Goal: Information Seeking & Learning: Learn about a topic

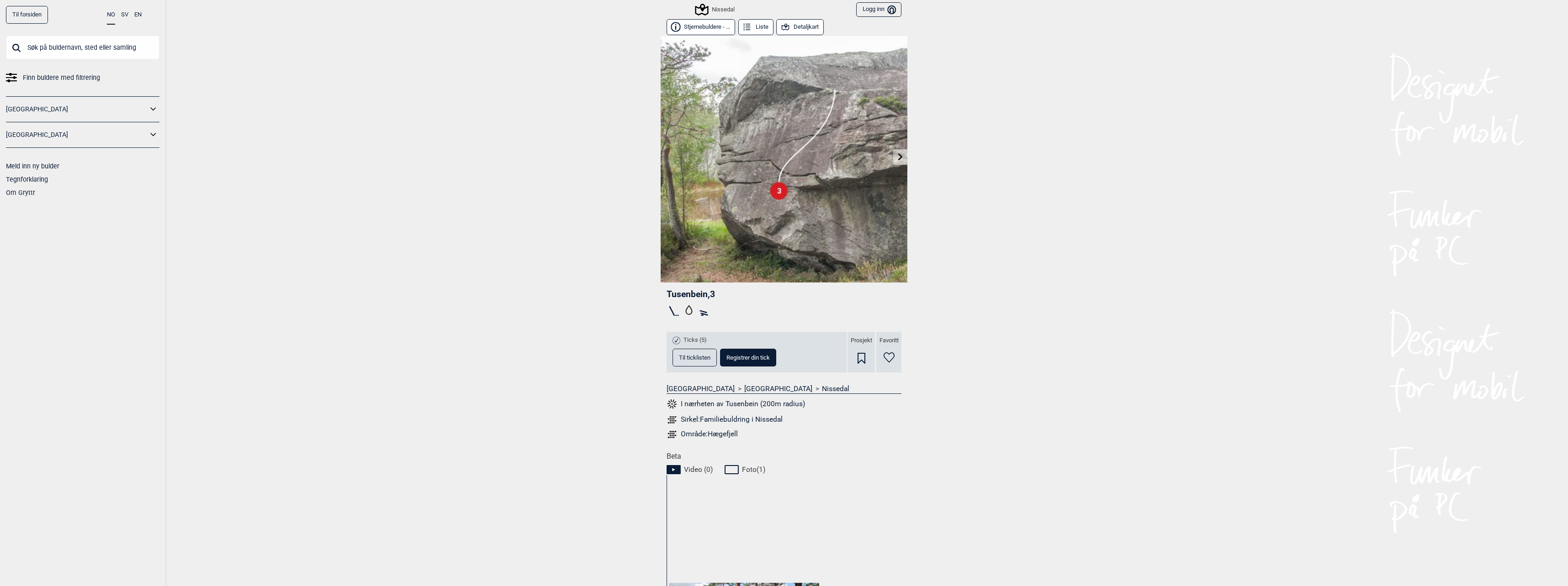
click at [898, 156] on icon at bounding box center [900, 156] width 4 height 7
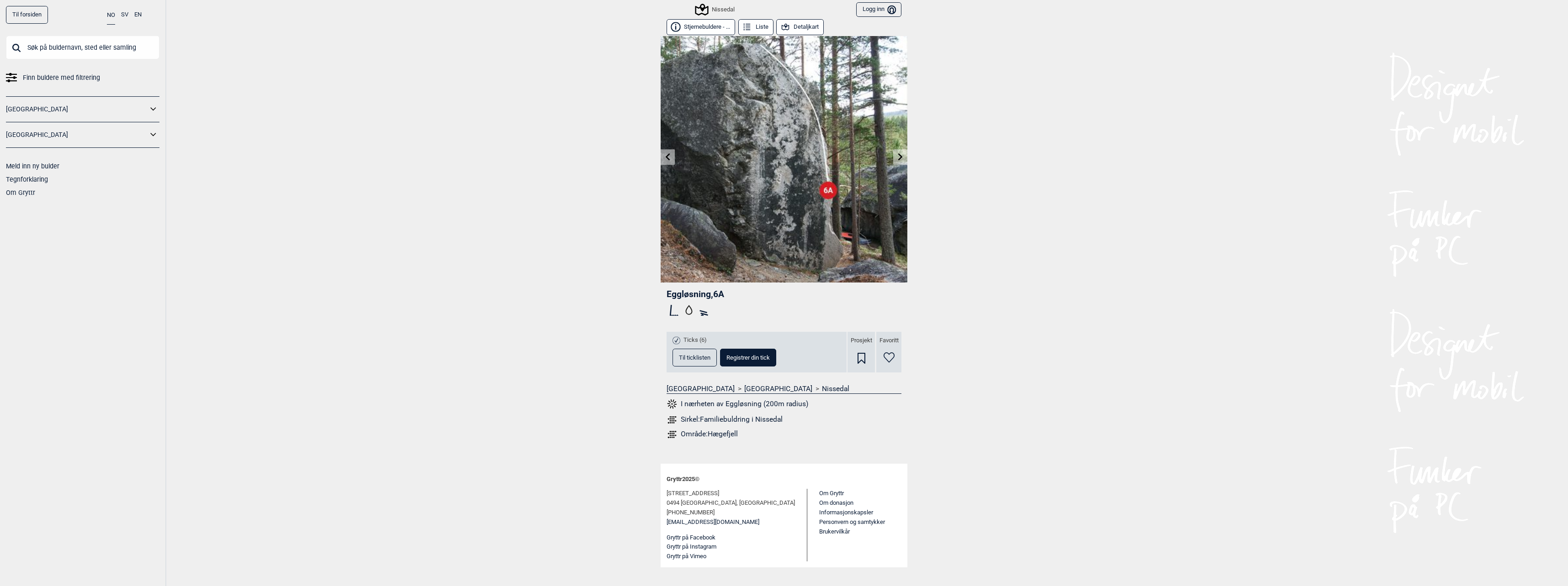
click at [898, 161] on link at bounding box center [901, 157] width 14 height 15
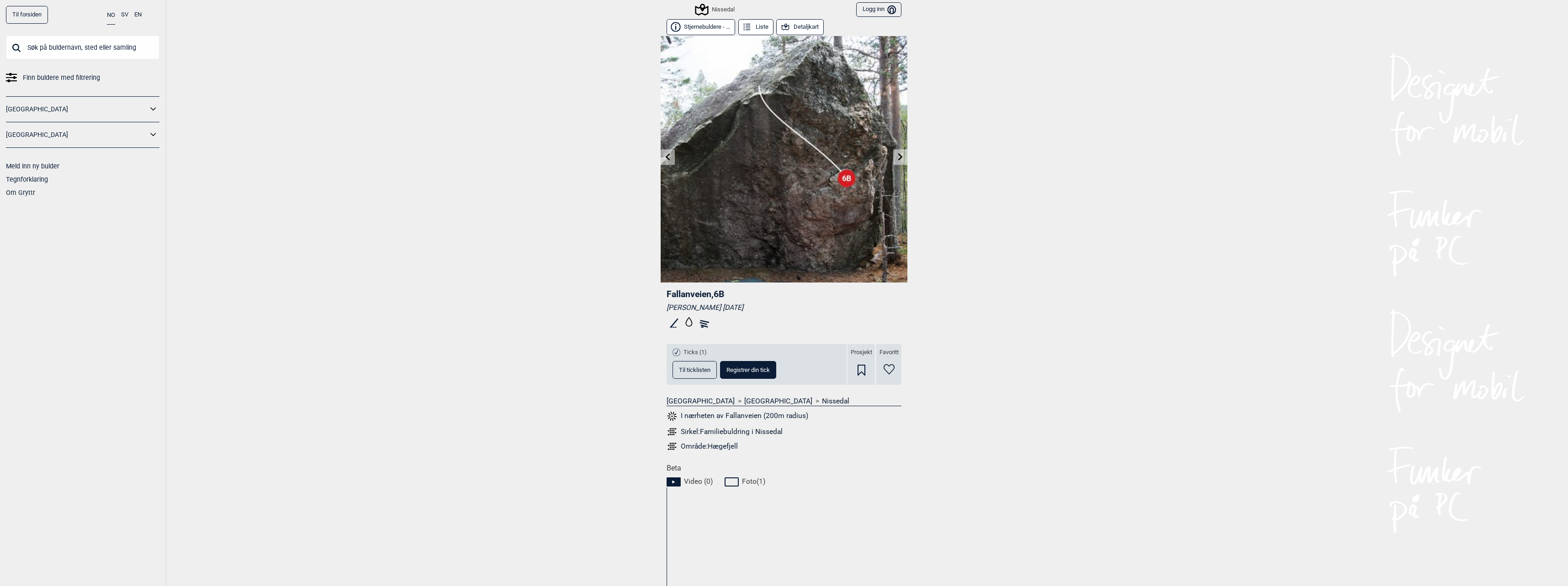
click at [898, 161] on link at bounding box center [901, 157] width 14 height 15
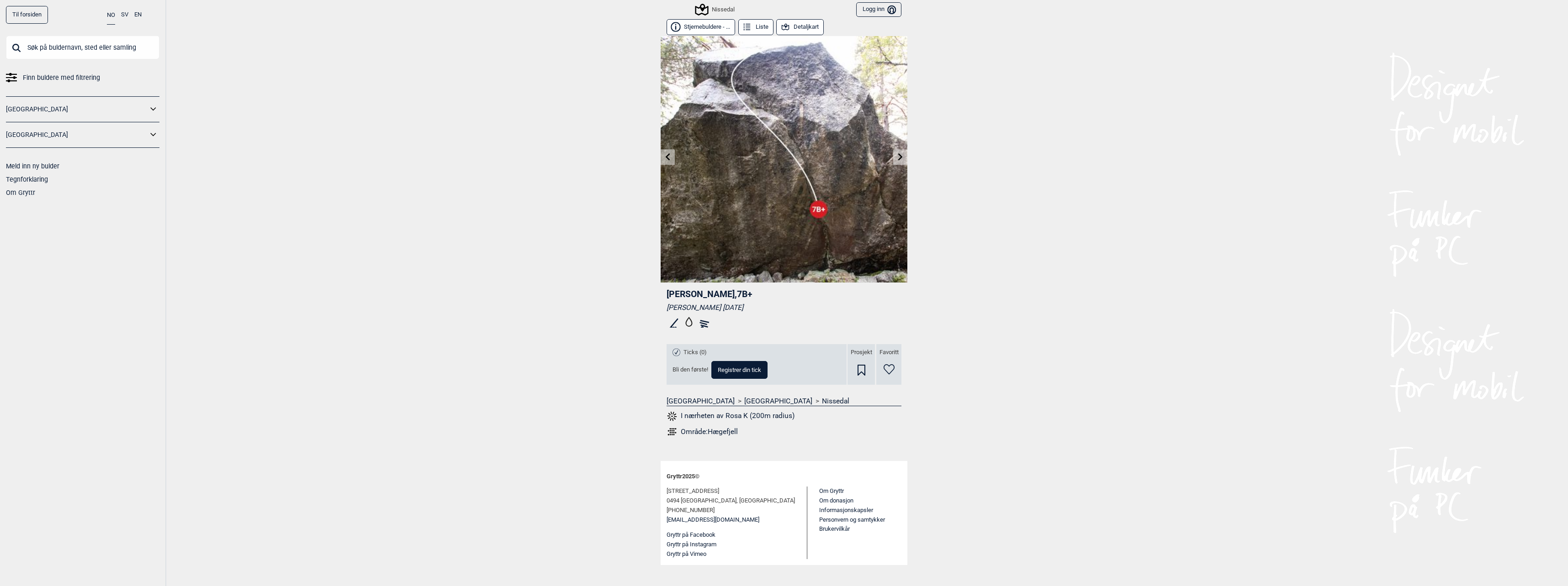
click at [898, 161] on link at bounding box center [901, 157] width 14 height 15
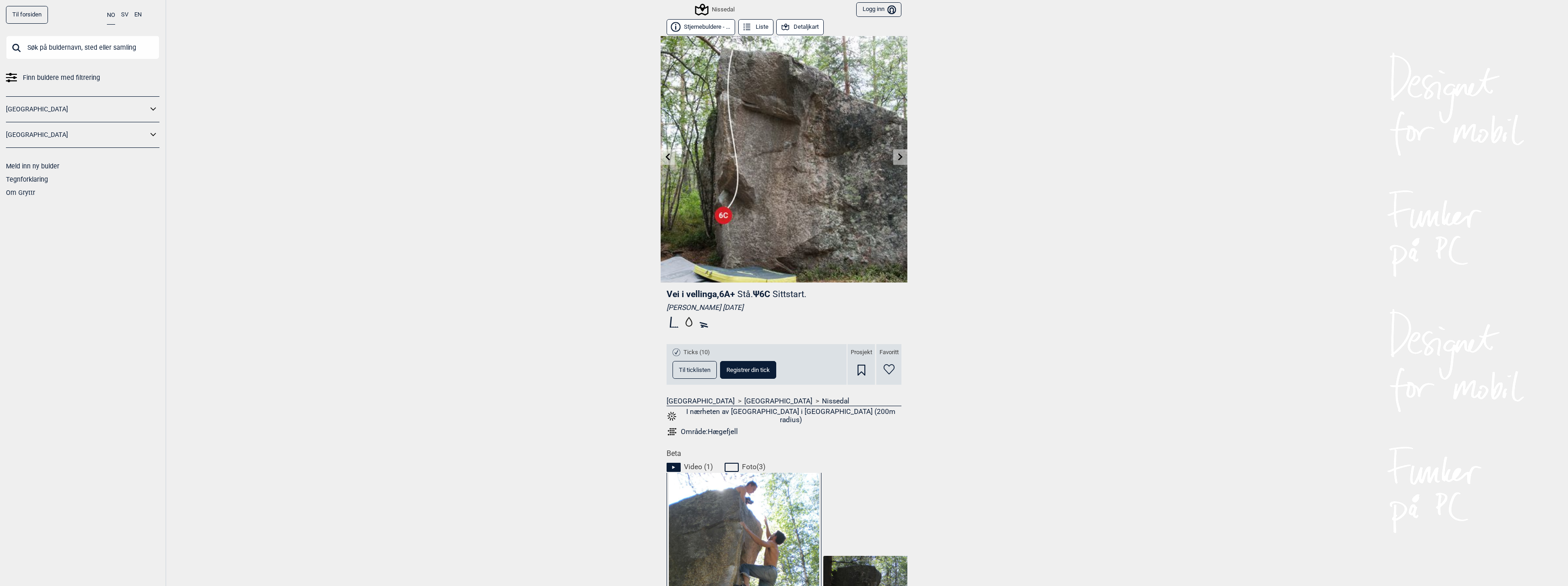
click at [897, 164] on link at bounding box center [901, 157] width 14 height 15
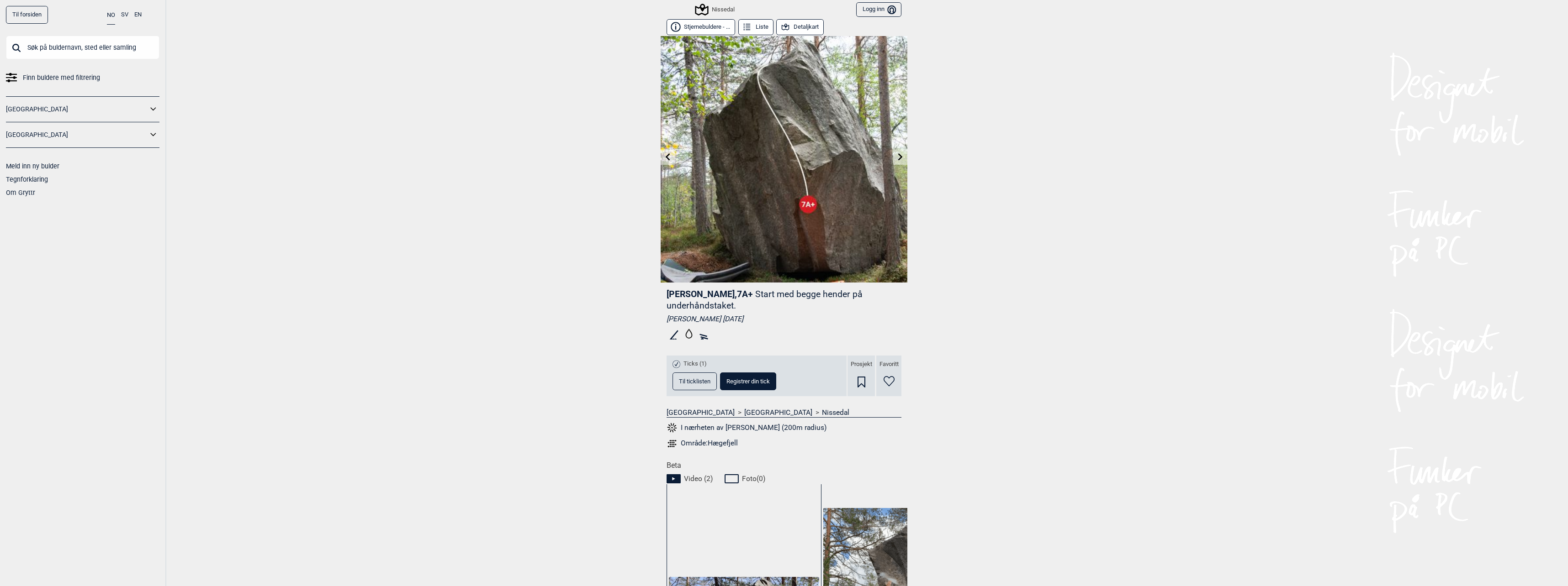
click at [897, 164] on link at bounding box center [901, 157] width 14 height 15
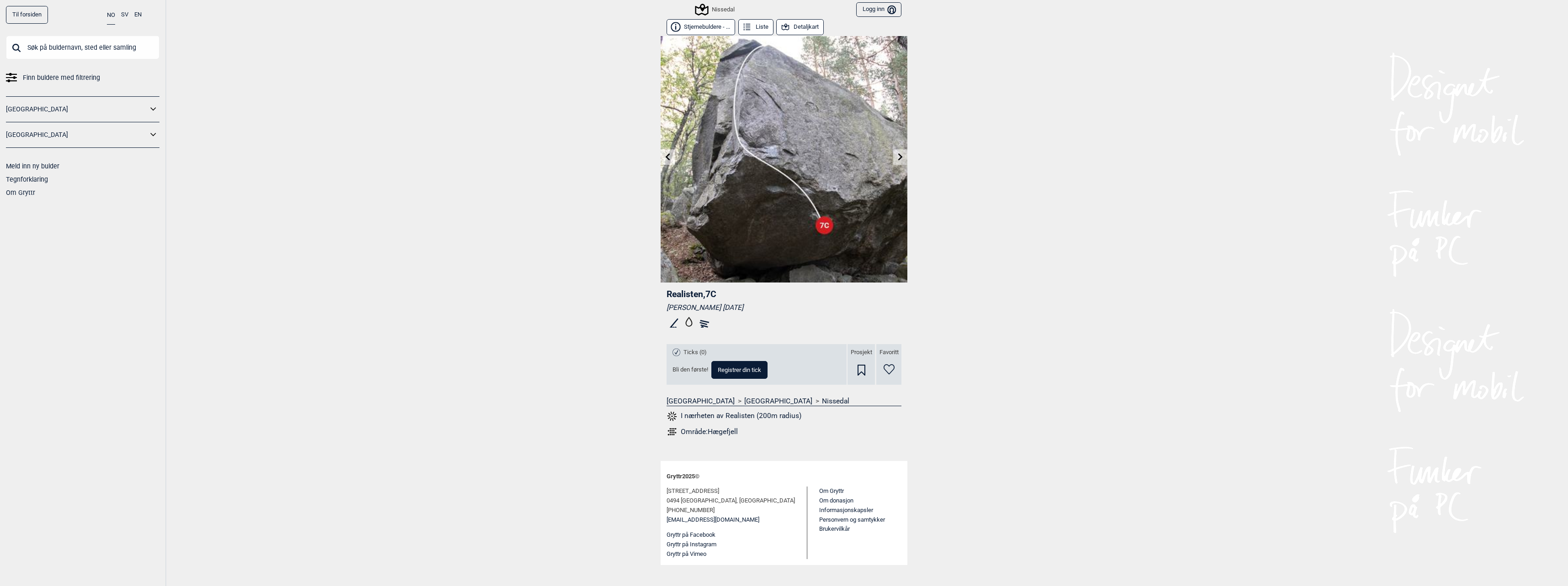
click at [898, 157] on icon at bounding box center [901, 156] width 7 height 7
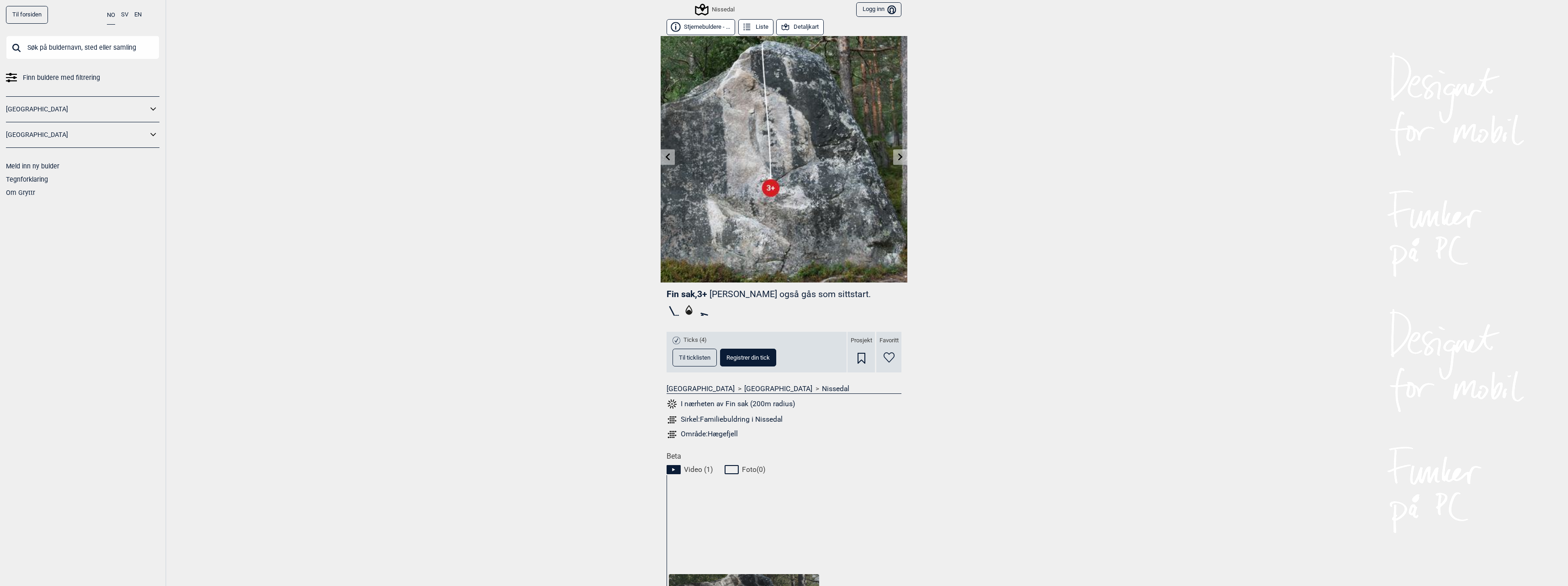
click at [898, 155] on icon at bounding box center [901, 156] width 7 height 7
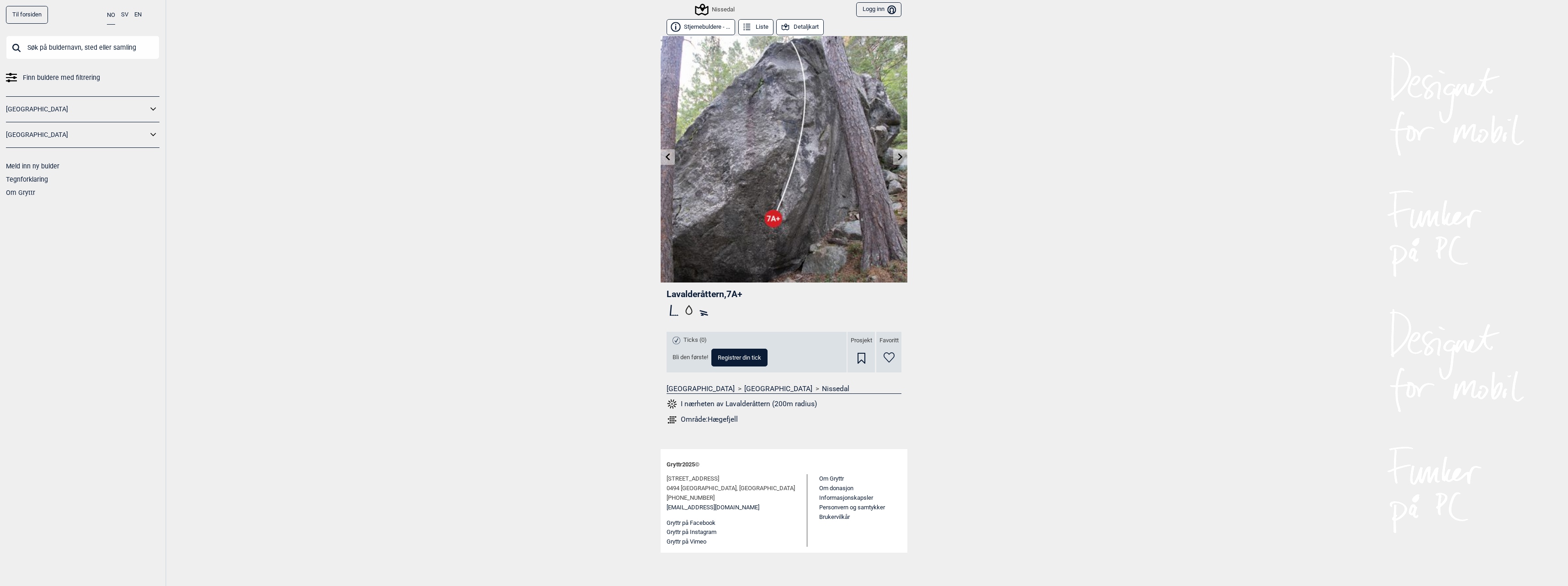
click at [899, 151] on link at bounding box center [901, 157] width 14 height 15
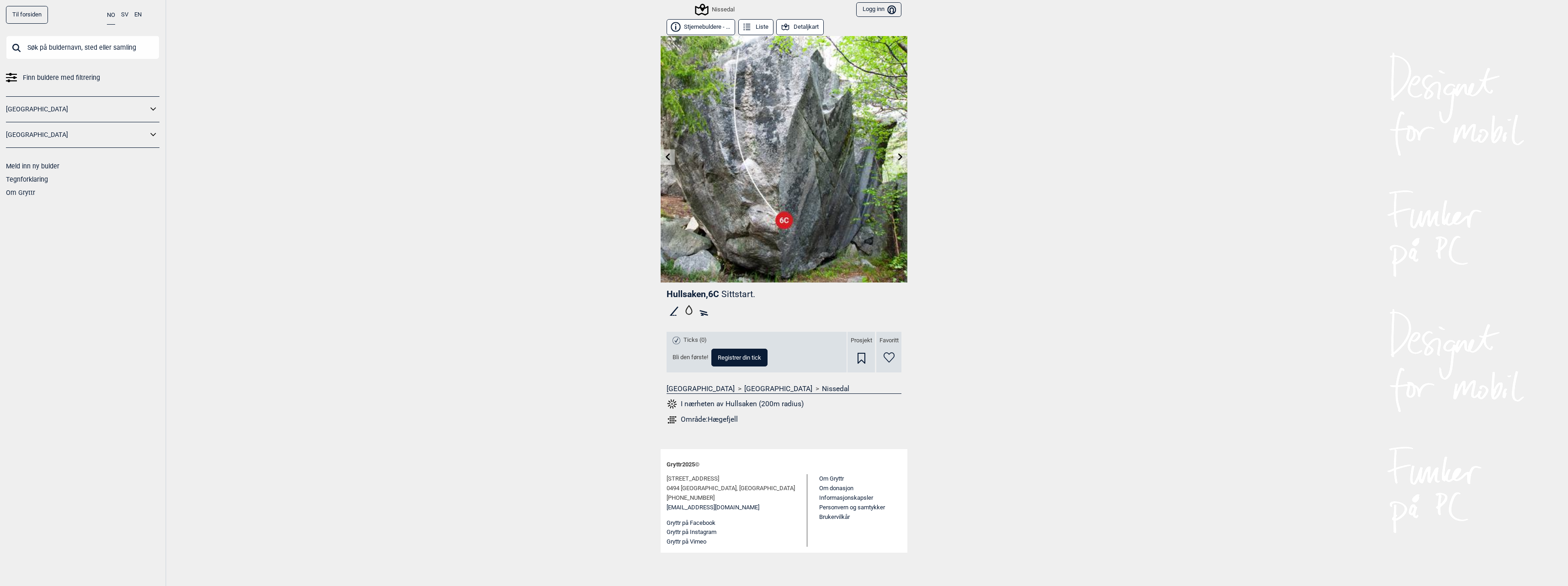
click at [899, 151] on link at bounding box center [901, 157] width 14 height 15
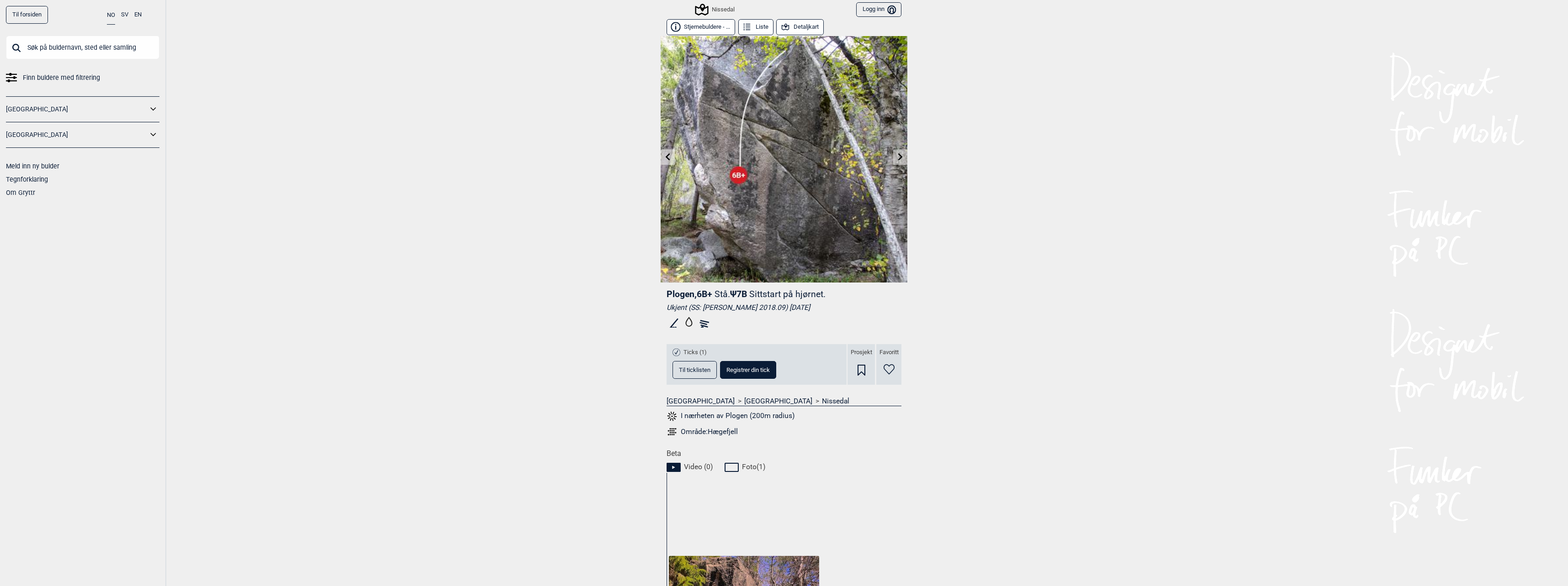
click at [899, 151] on link at bounding box center [901, 157] width 14 height 15
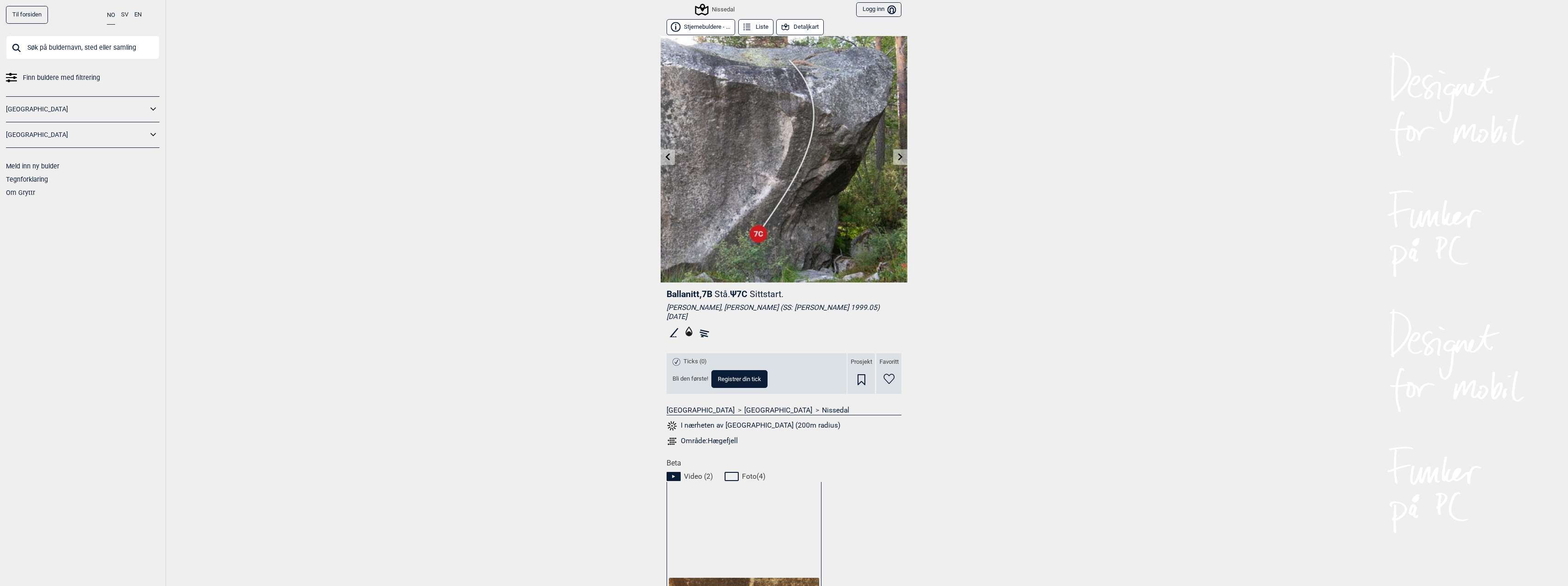
click at [899, 151] on link at bounding box center [901, 157] width 14 height 15
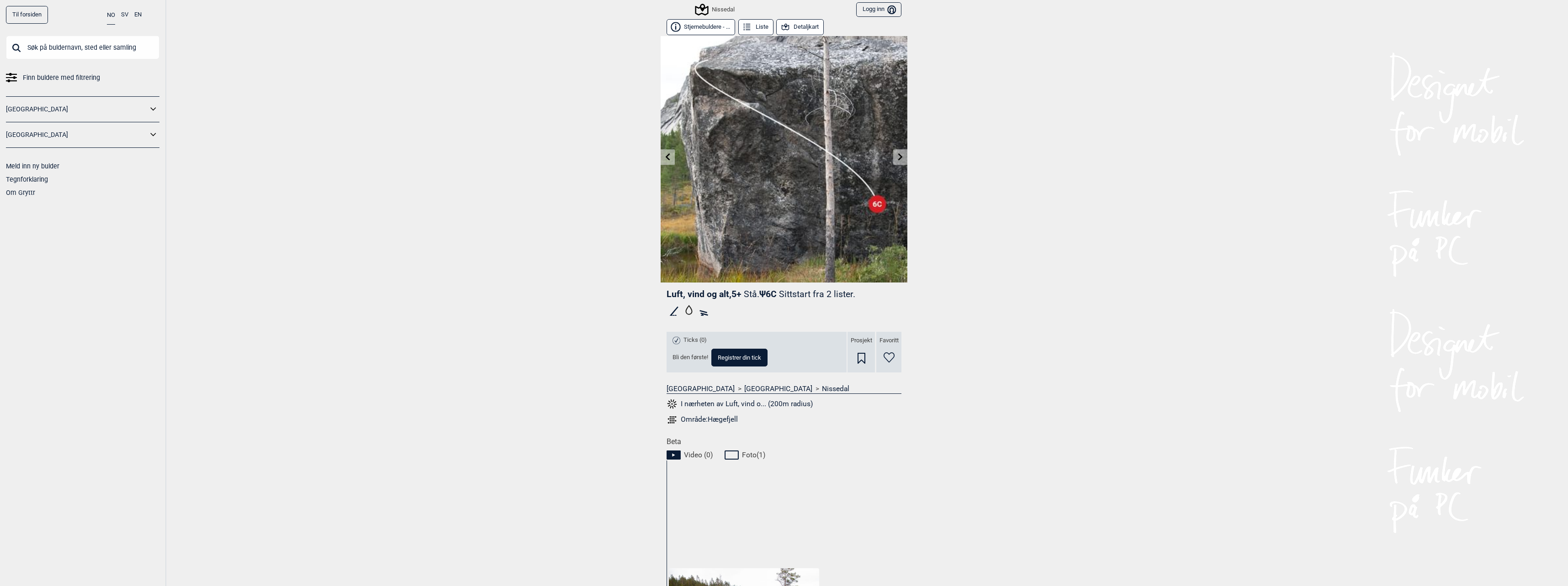
click at [899, 151] on link at bounding box center [901, 157] width 14 height 15
